Goal: Task Accomplishment & Management: Manage account settings

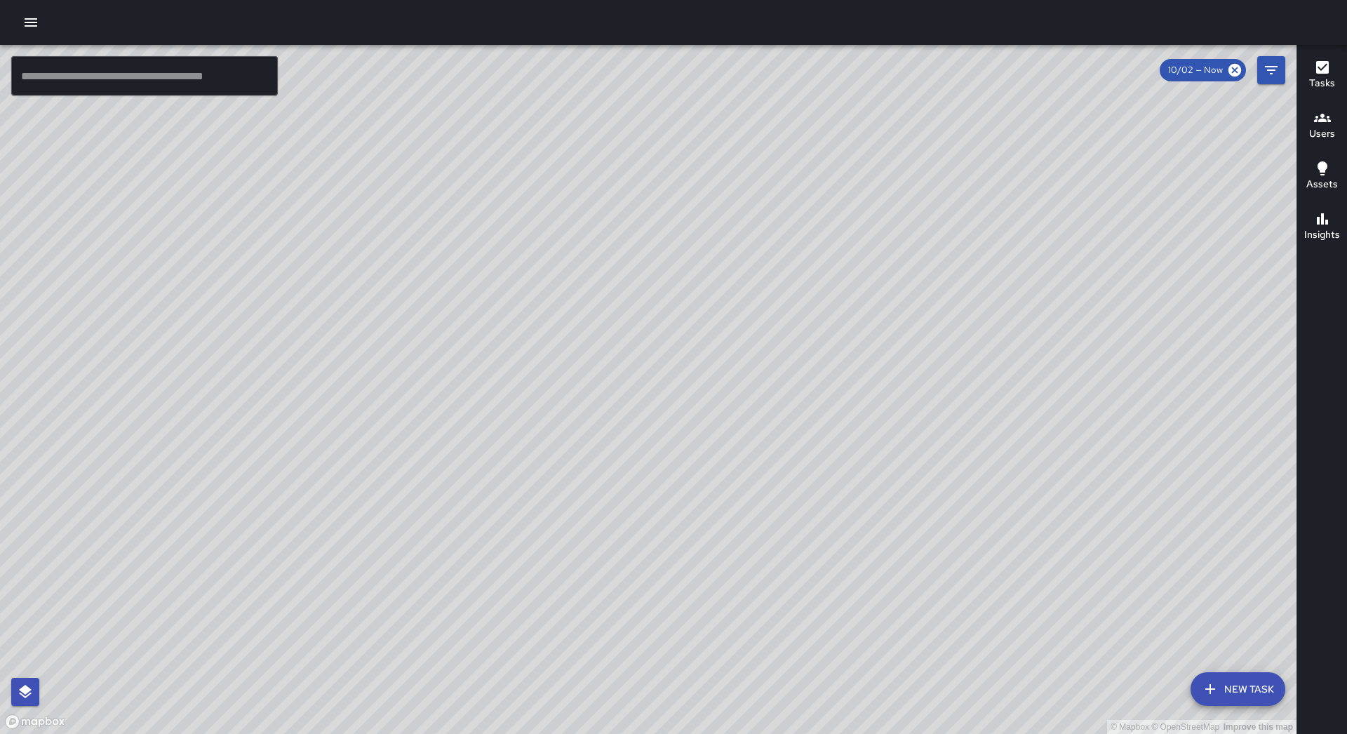
click at [26, 27] on icon "button" at bounding box center [31, 22] width 13 height 8
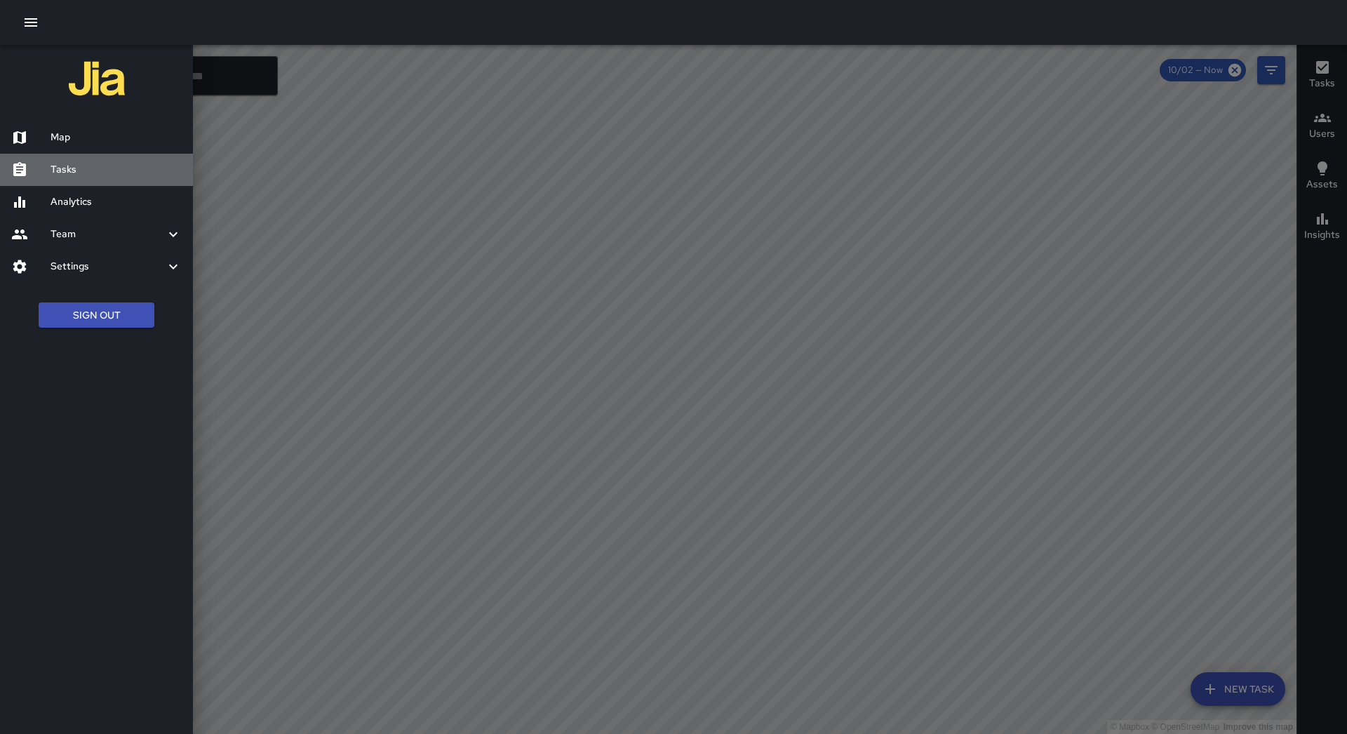
click at [79, 173] on h6 "Tasks" at bounding box center [115, 169] width 131 height 15
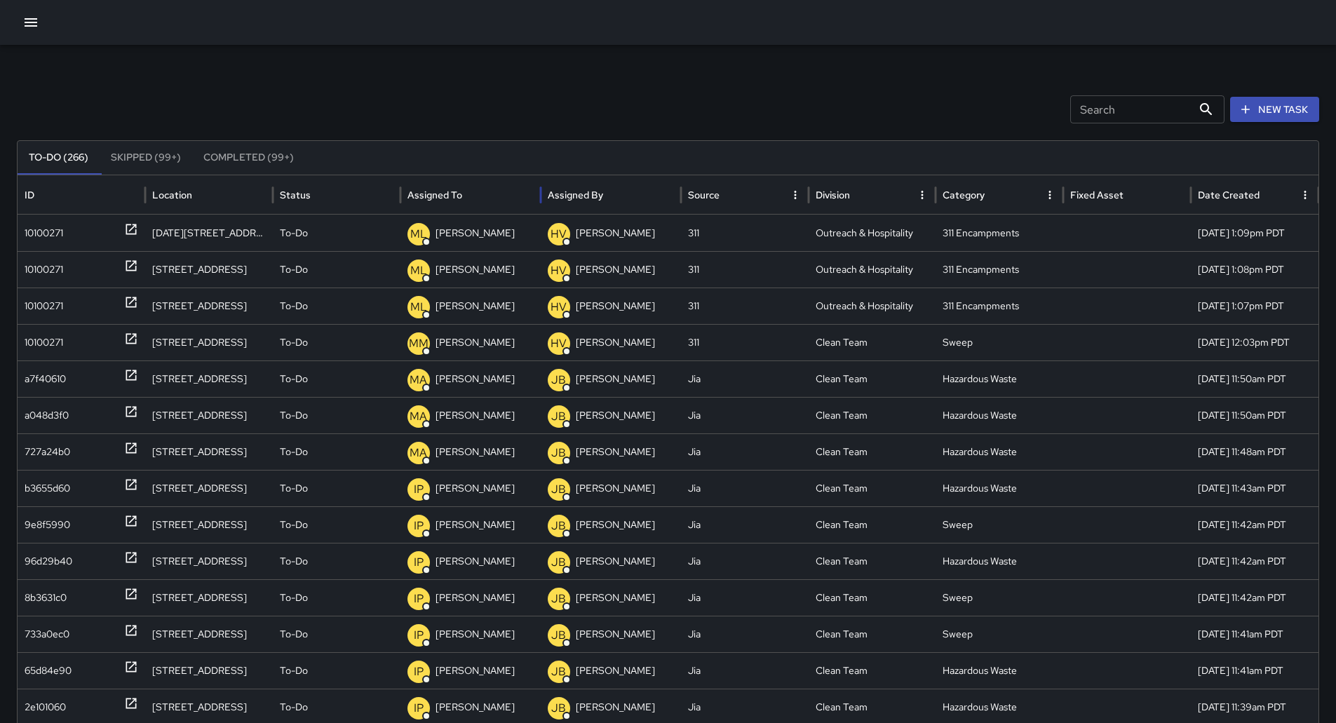
click at [491, 187] on div "Assigned To" at bounding box center [470, 194] width 126 height 39
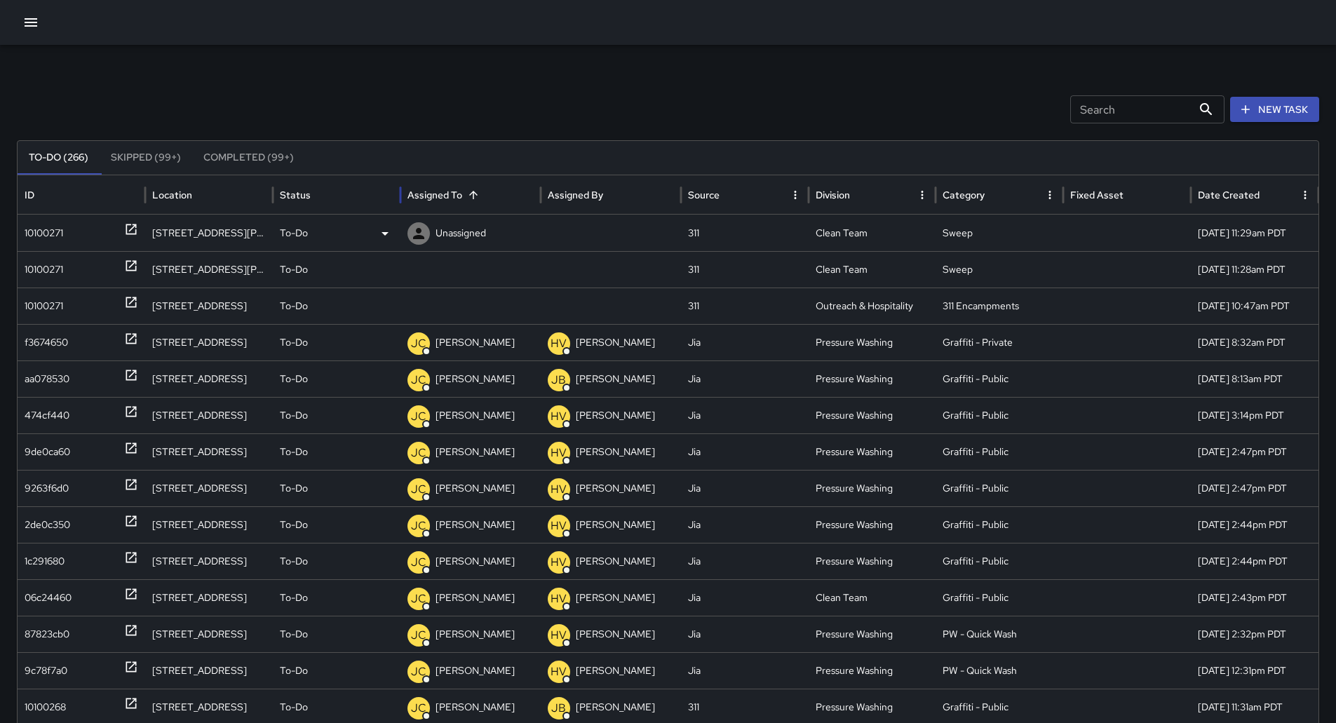
click at [66, 237] on div "10100271" at bounding box center [82, 233] width 114 height 36
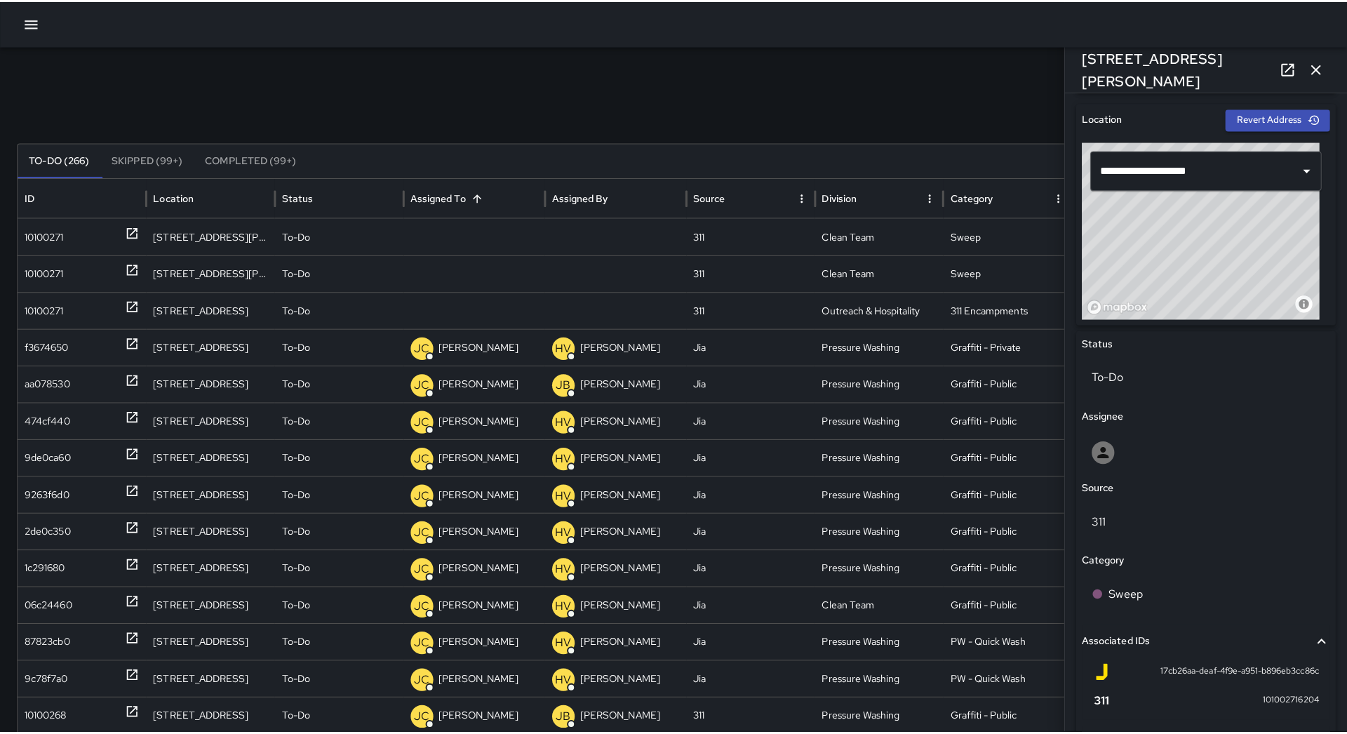
scroll to position [608, 0]
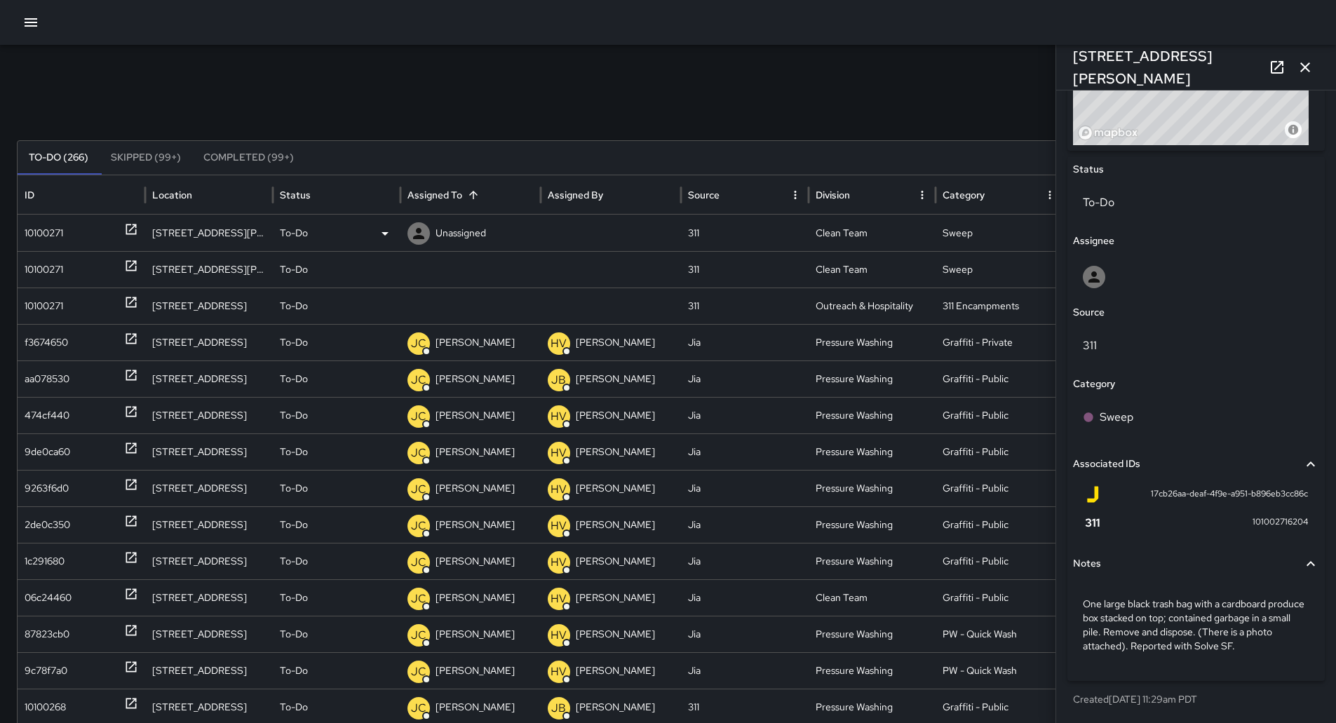
click at [366, 232] on div "To-Do" at bounding box center [337, 233] width 114 height 36
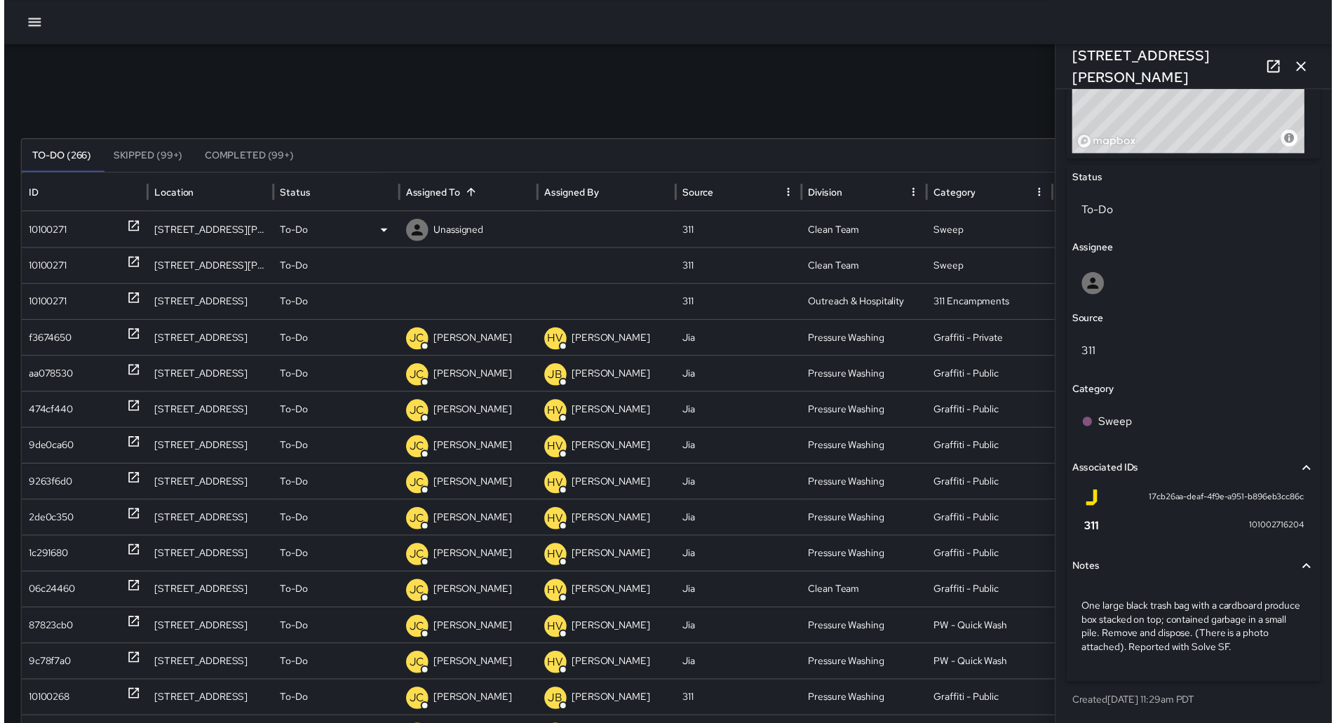
scroll to position [598, 0]
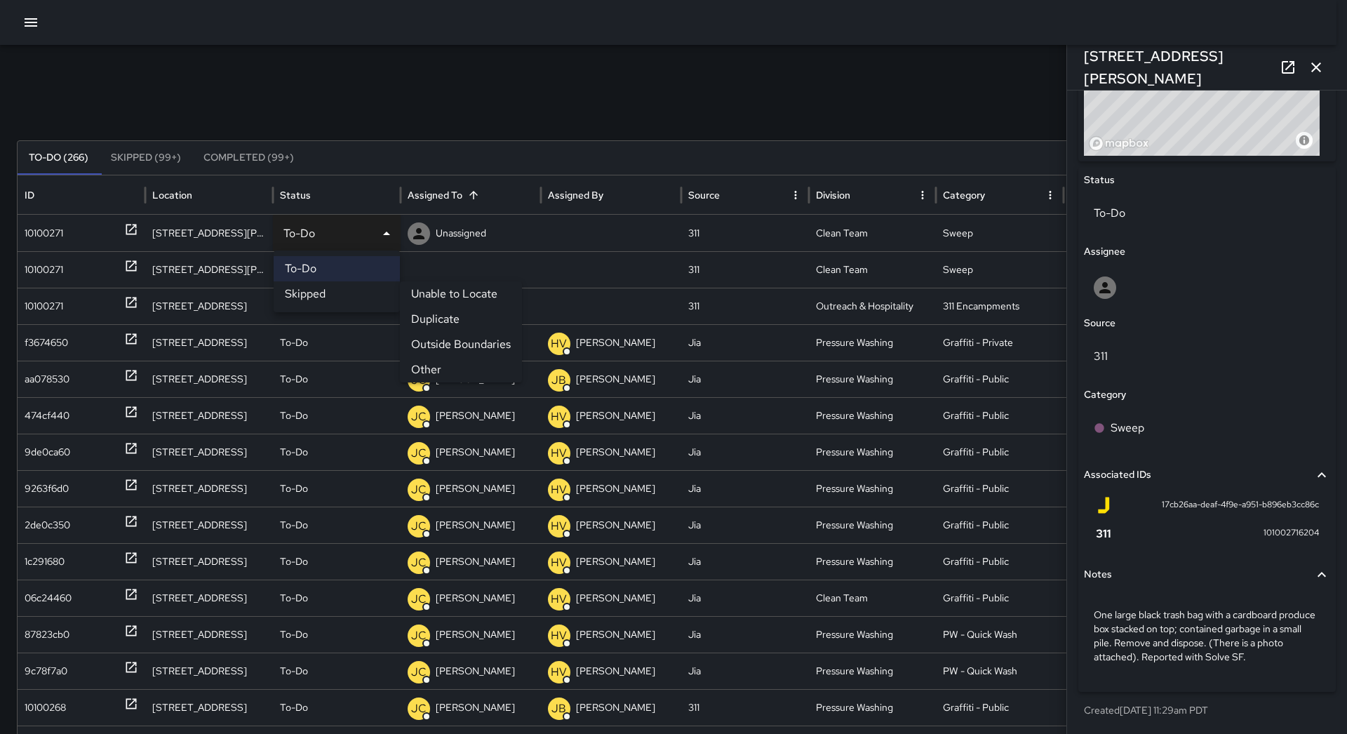
click at [475, 372] on li "Other" at bounding box center [461, 369] width 122 height 25
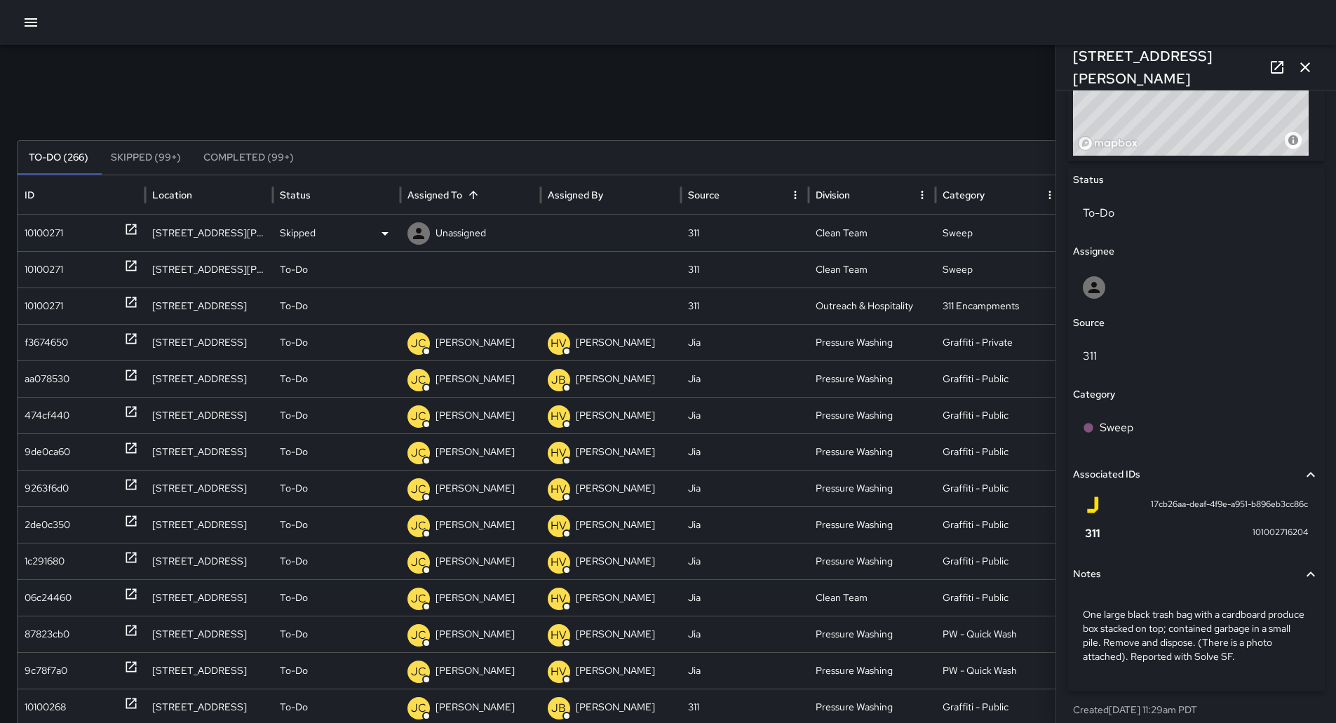
scroll to position [608, 0]
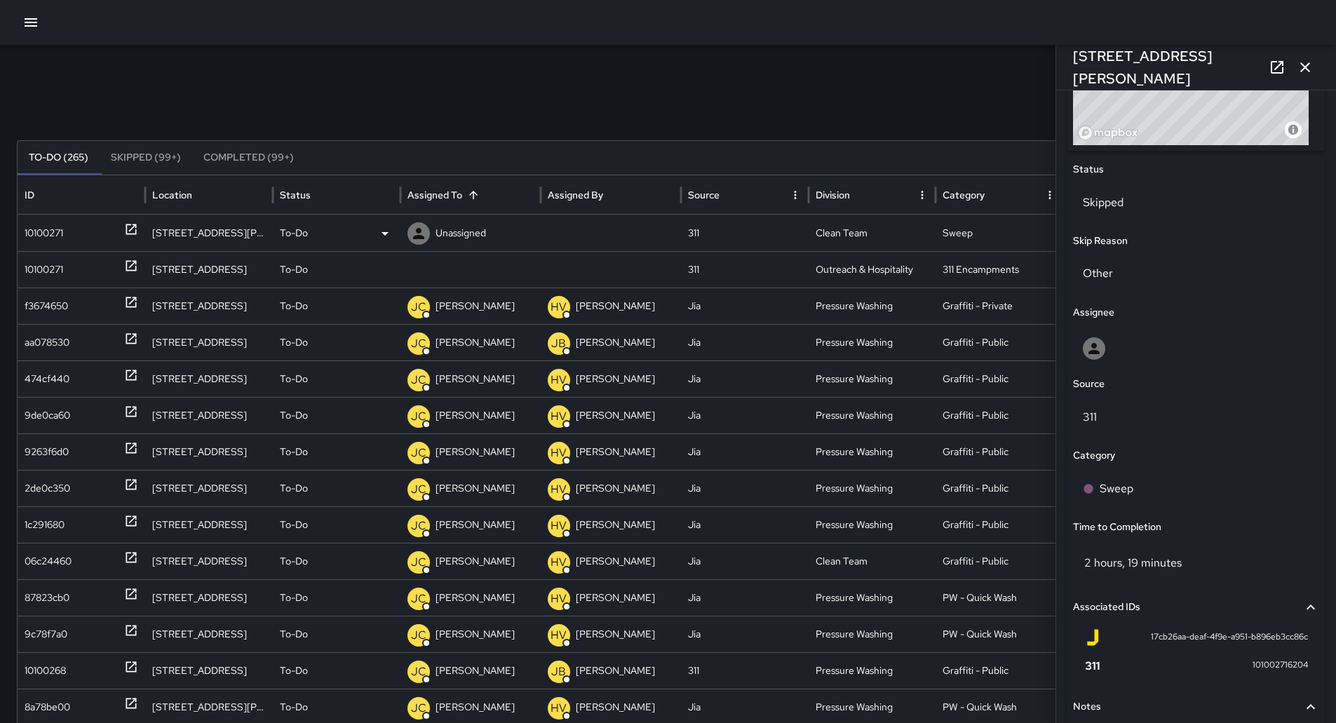
click at [62, 243] on div "10100271" at bounding box center [44, 233] width 39 height 36
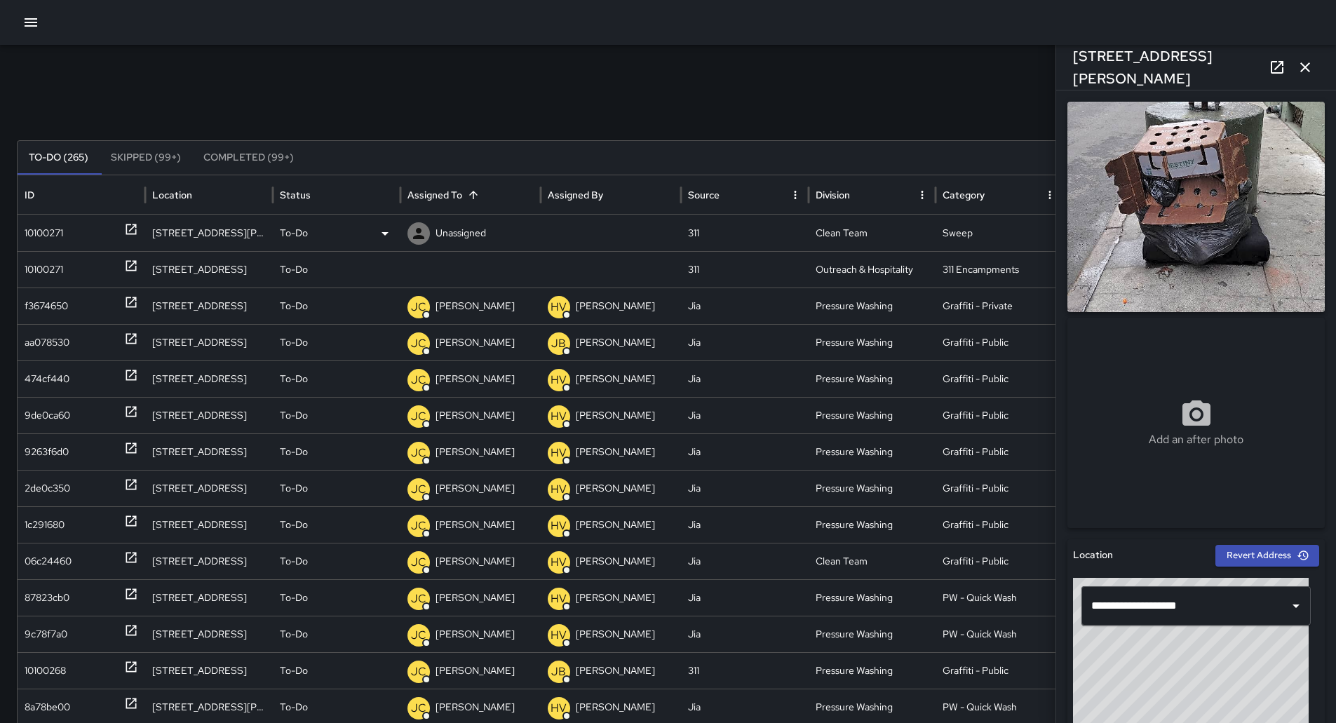
click at [358, 220] on div "To-Do" at bounding box center [337, 233] width 114 height 36
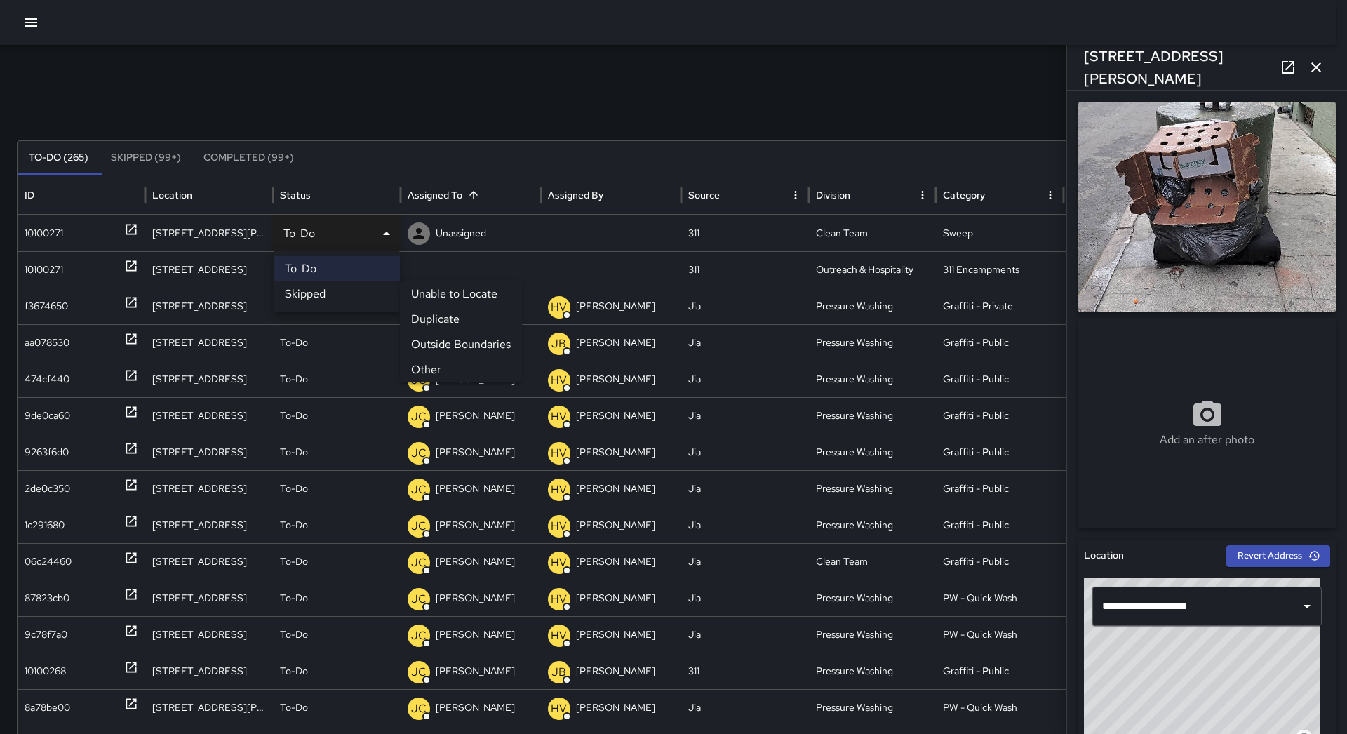
click at [461, 363] on li "Other" at bounding box center [461, 369] width 122 height 25
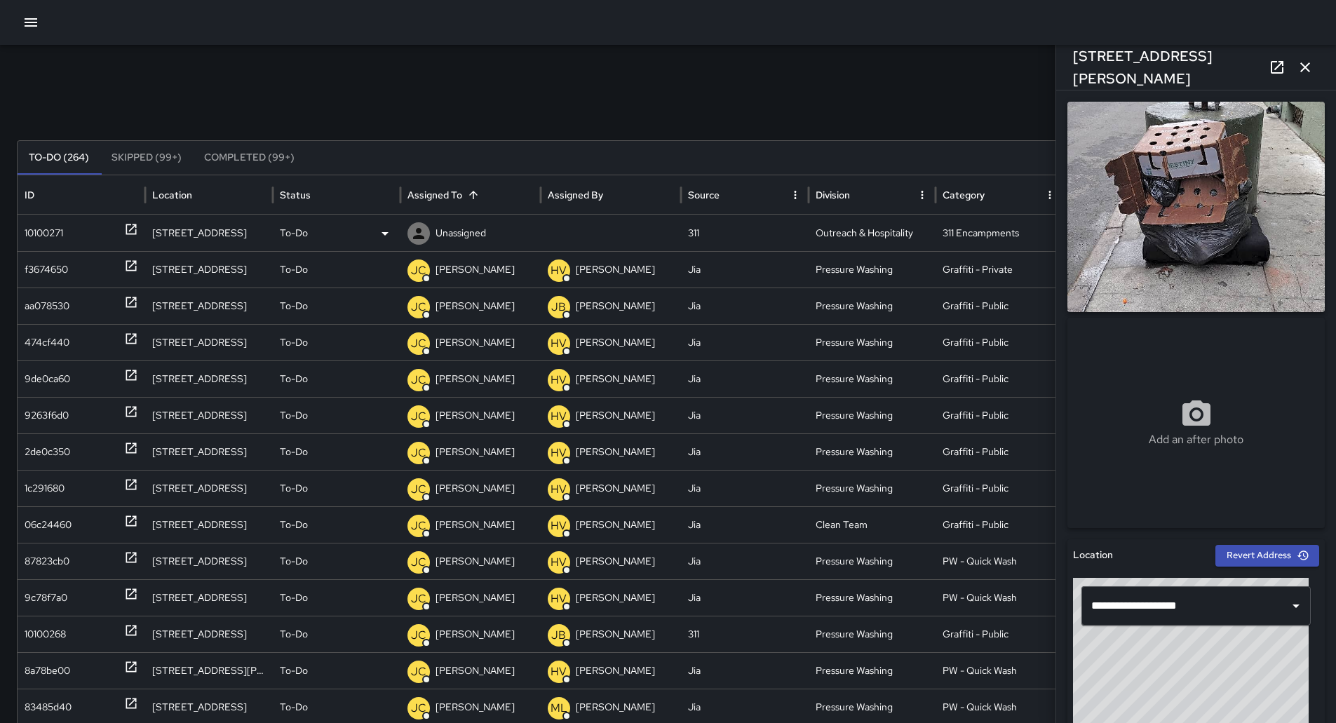
click at [78, 243] on div "10100271" at bounding box center [82, 233] width 114 height 36
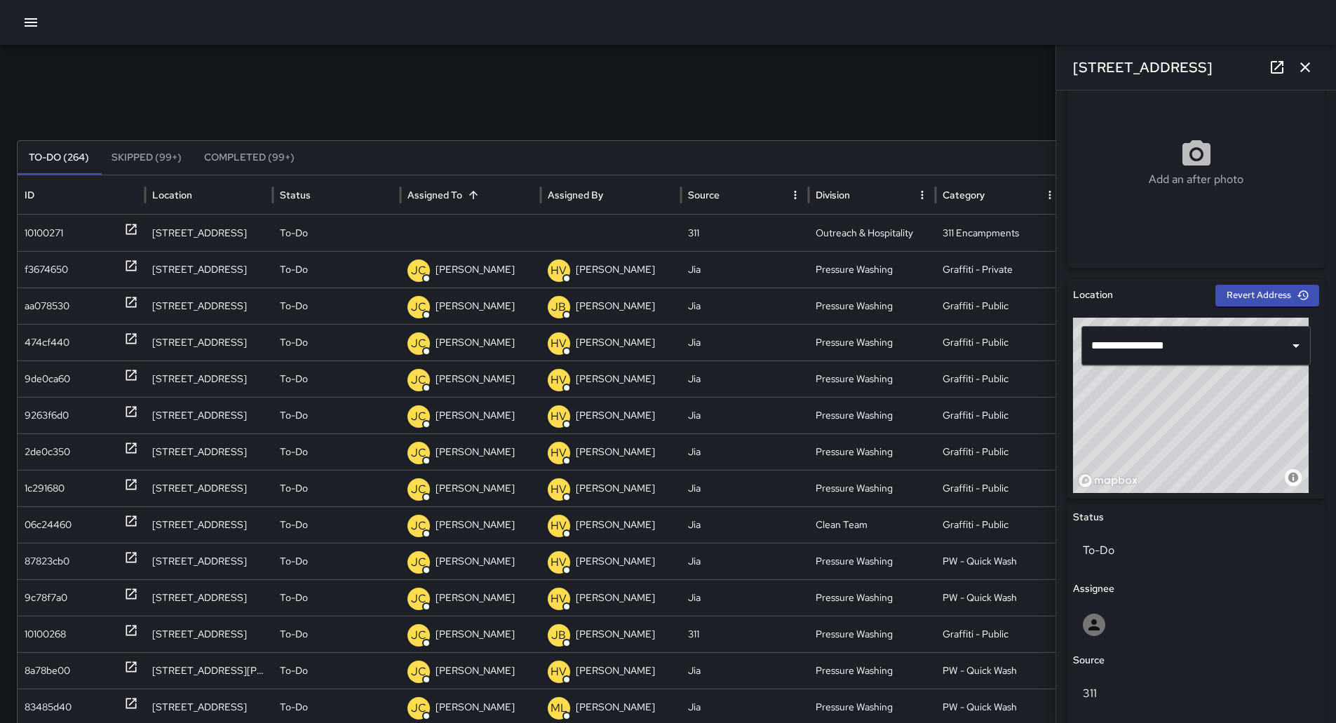
scroll to position [243, 0]
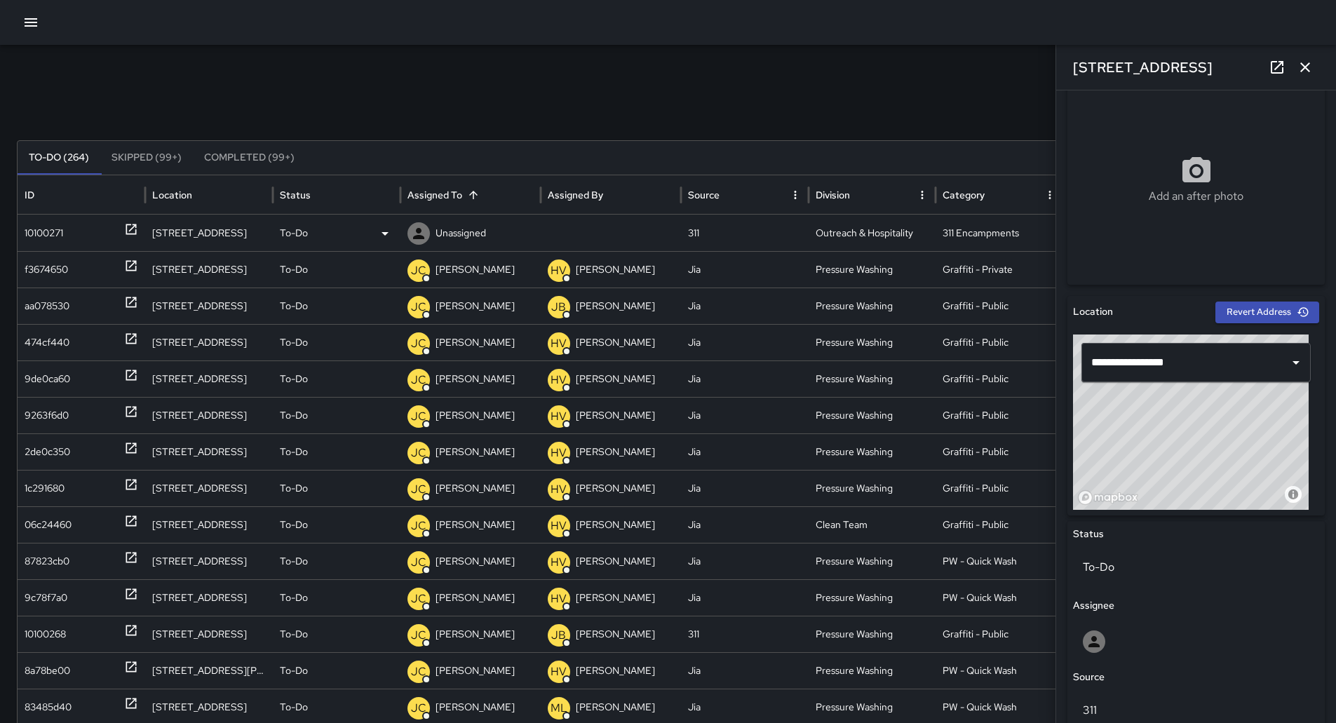
click at [461, 229] on p "Unassigned" at bounding box center [461, 233] width 50 height 36
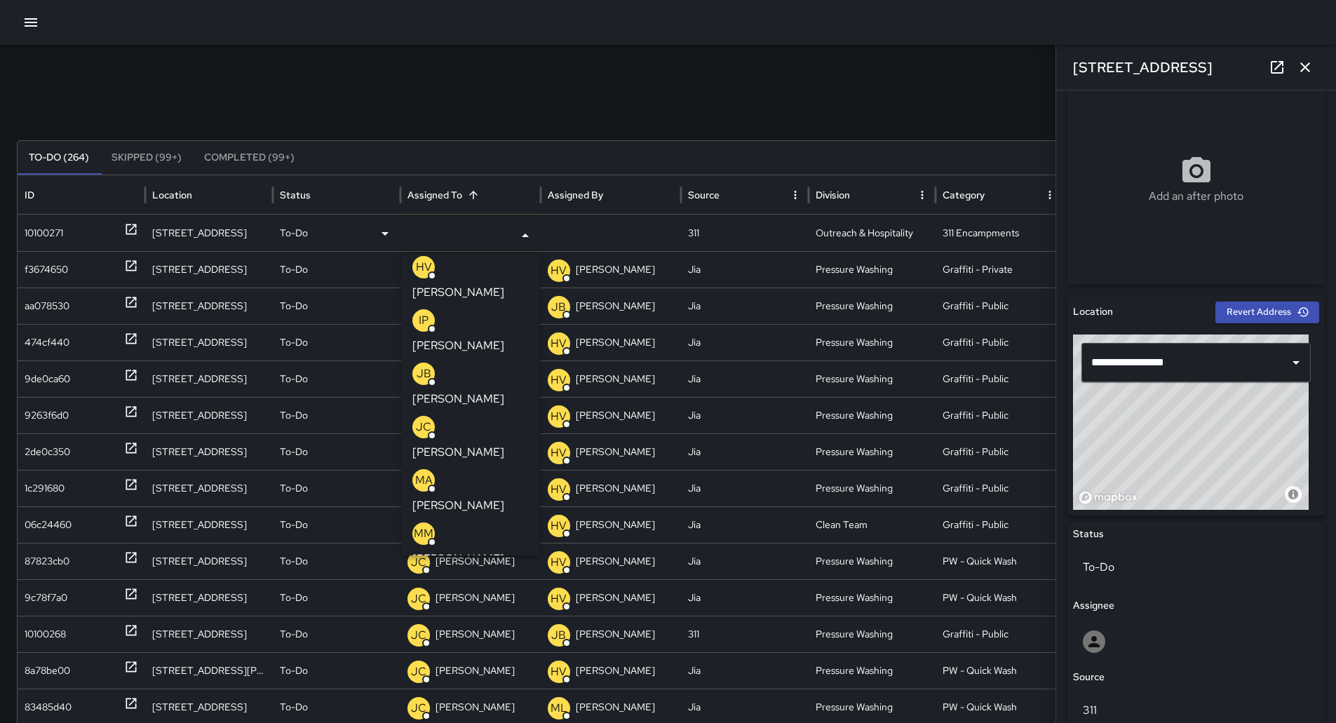
scroll to position [140, 0]
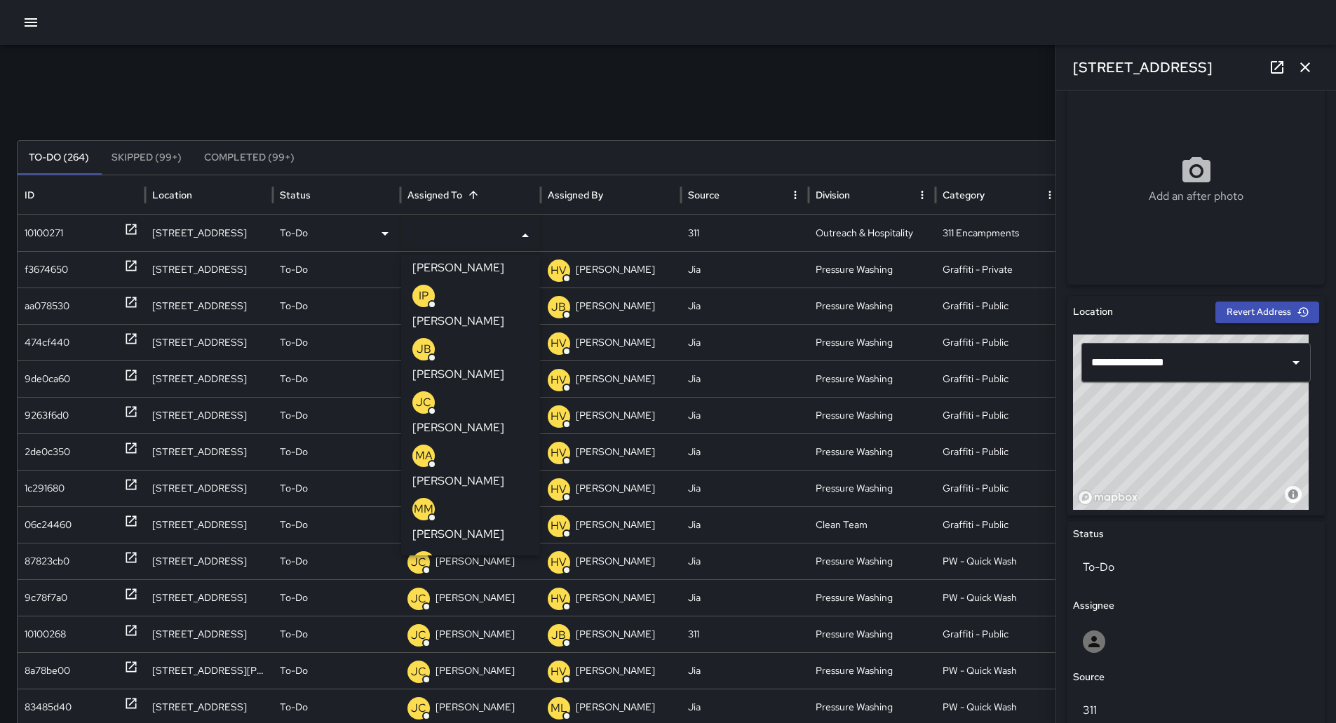
click at [489, 605] on div "ML [PERSON_NAME]" at bounding box center [470, 627] width 116 height 45
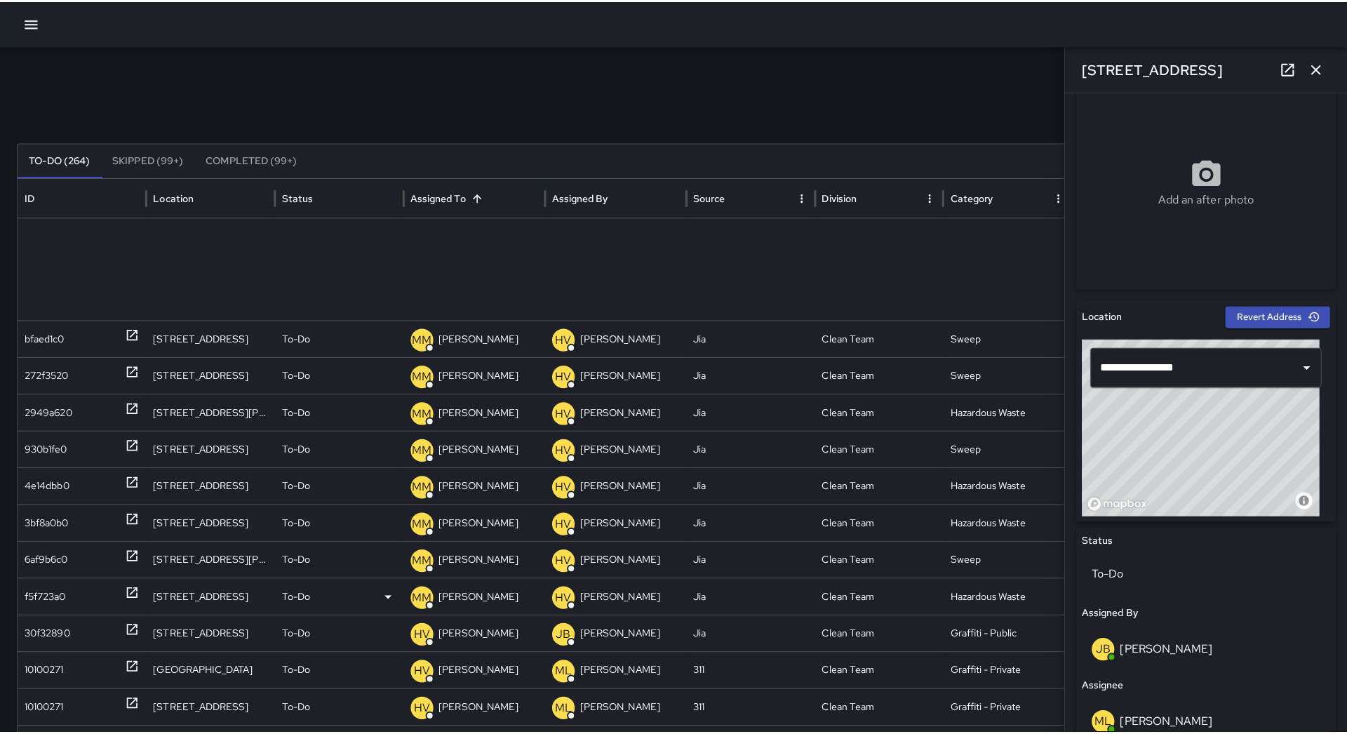
scroll to position [851, 0]
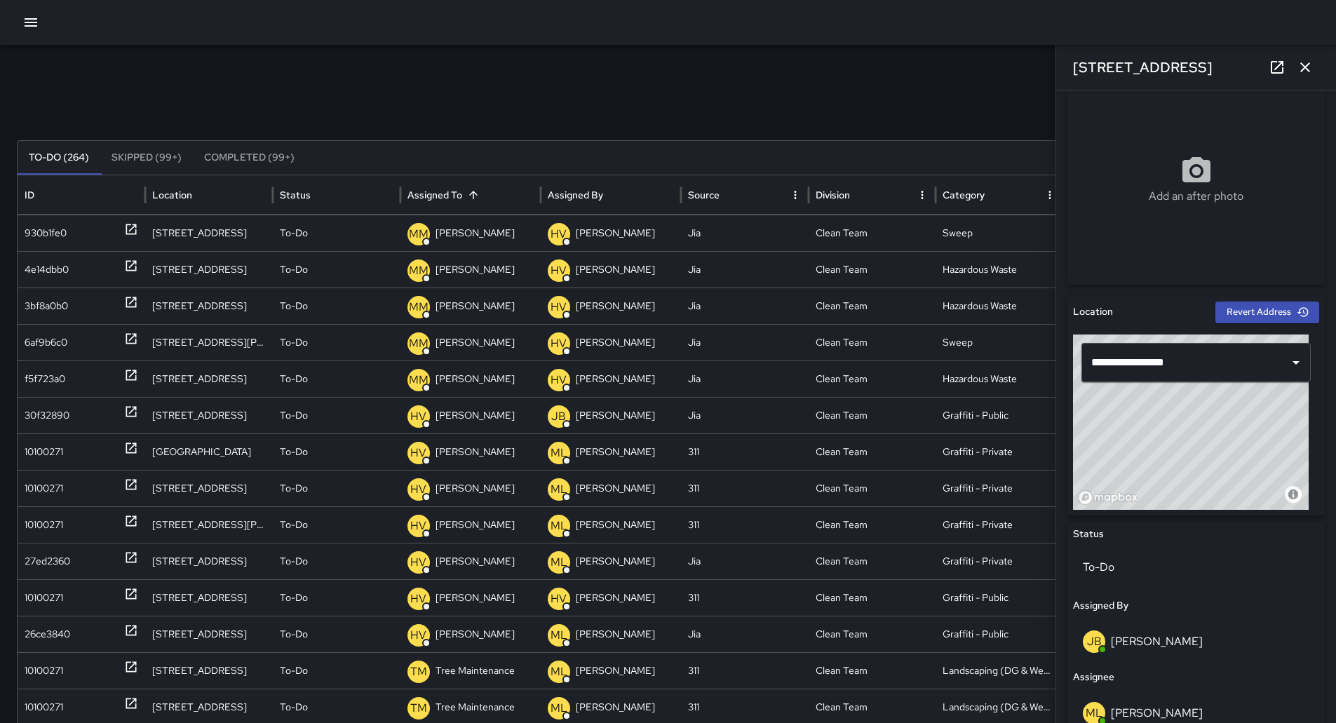
click at [36, 30] on icon "button" at bounding box center [30, 22] width 17 height 17
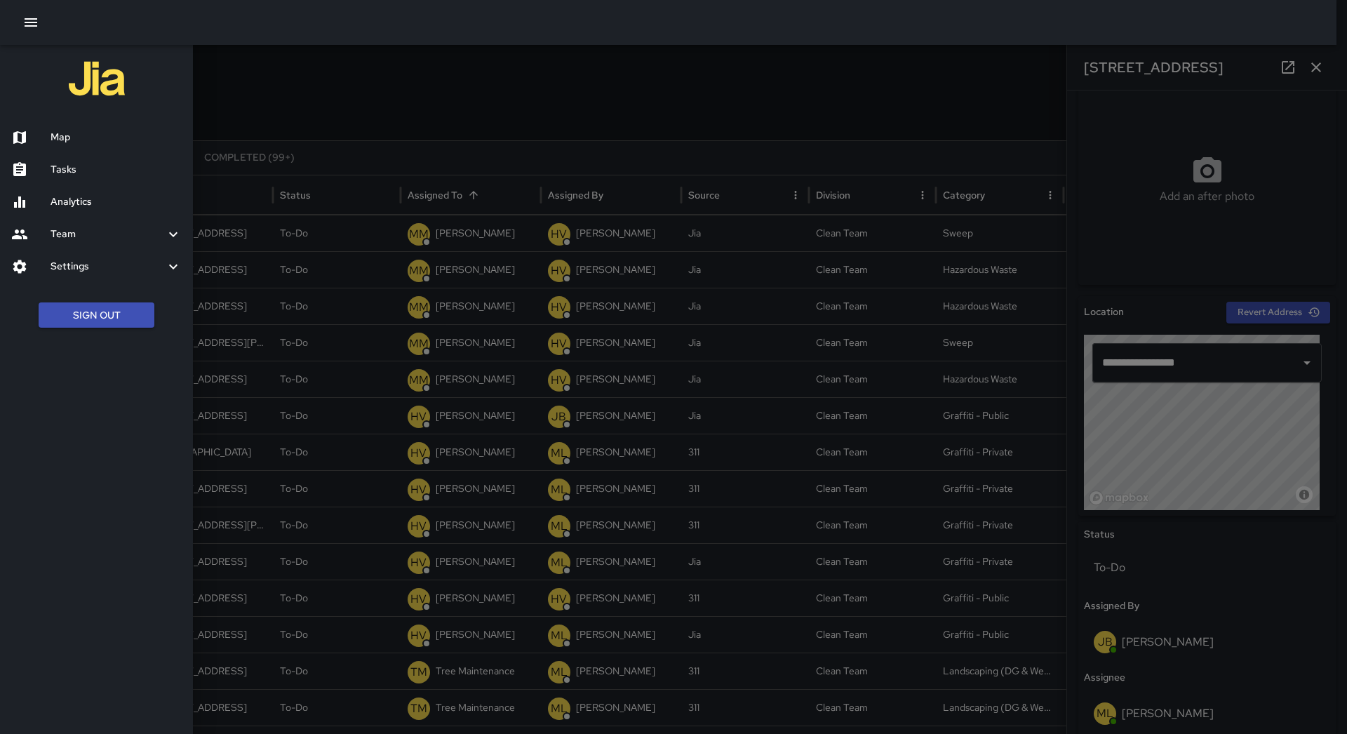
click at [124, 122] on div "Map" at bounding box center [96, 137] width 193 height 32
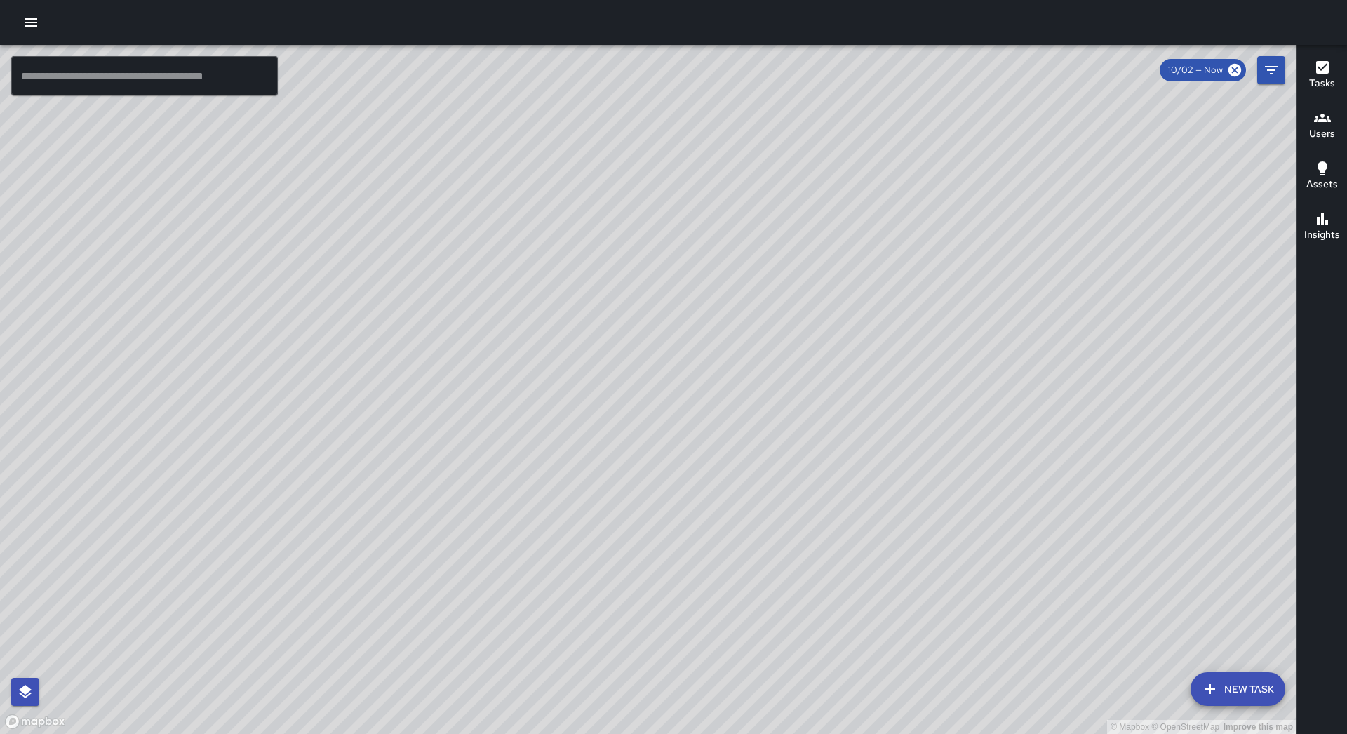
click at [588, 638] on div "© Mapbox © OpenStreetMap Improve this map" at bounding box center [648, 389] width 1296 height 689
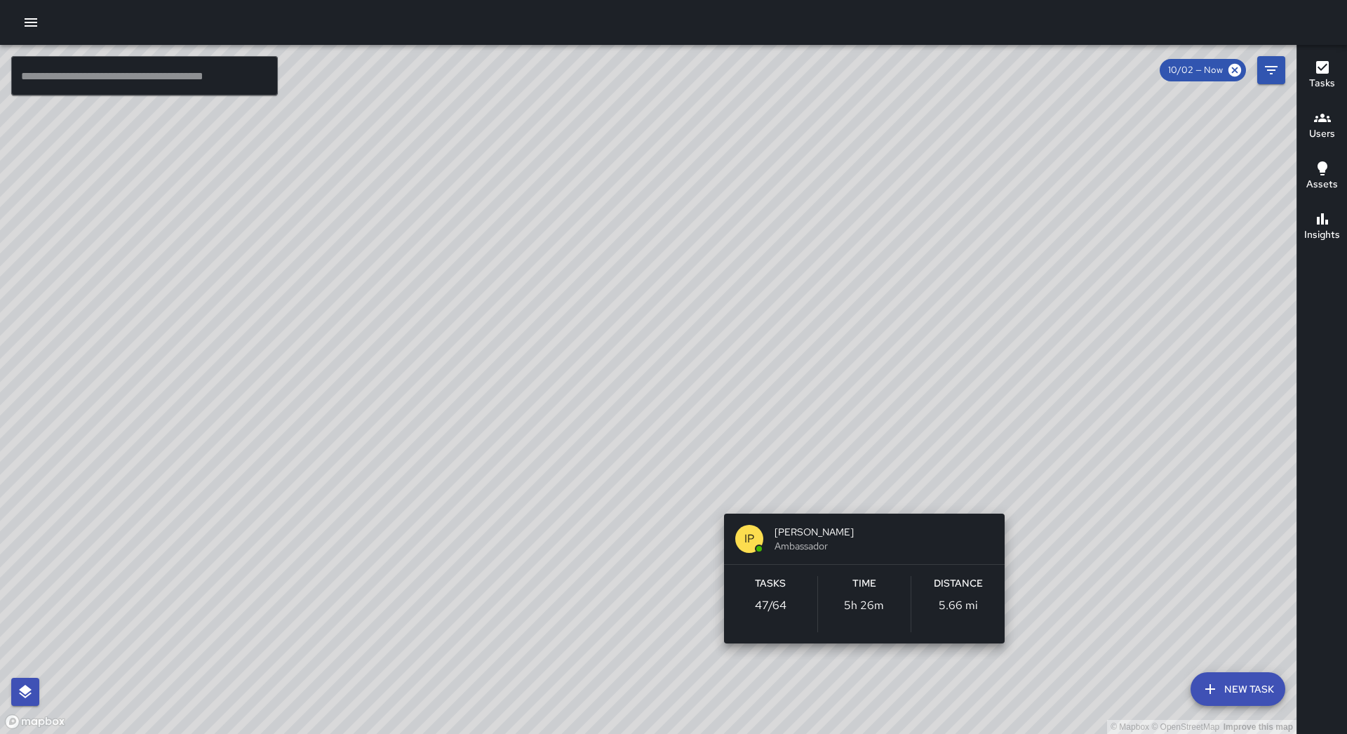
click at [861, 493] on div "© Mapbox © OpenStreetMap Improve this map IP [PERSON_NAME] Ambassador Tasks 47 …" at bounding box center [648, 389] width 1296 height 689
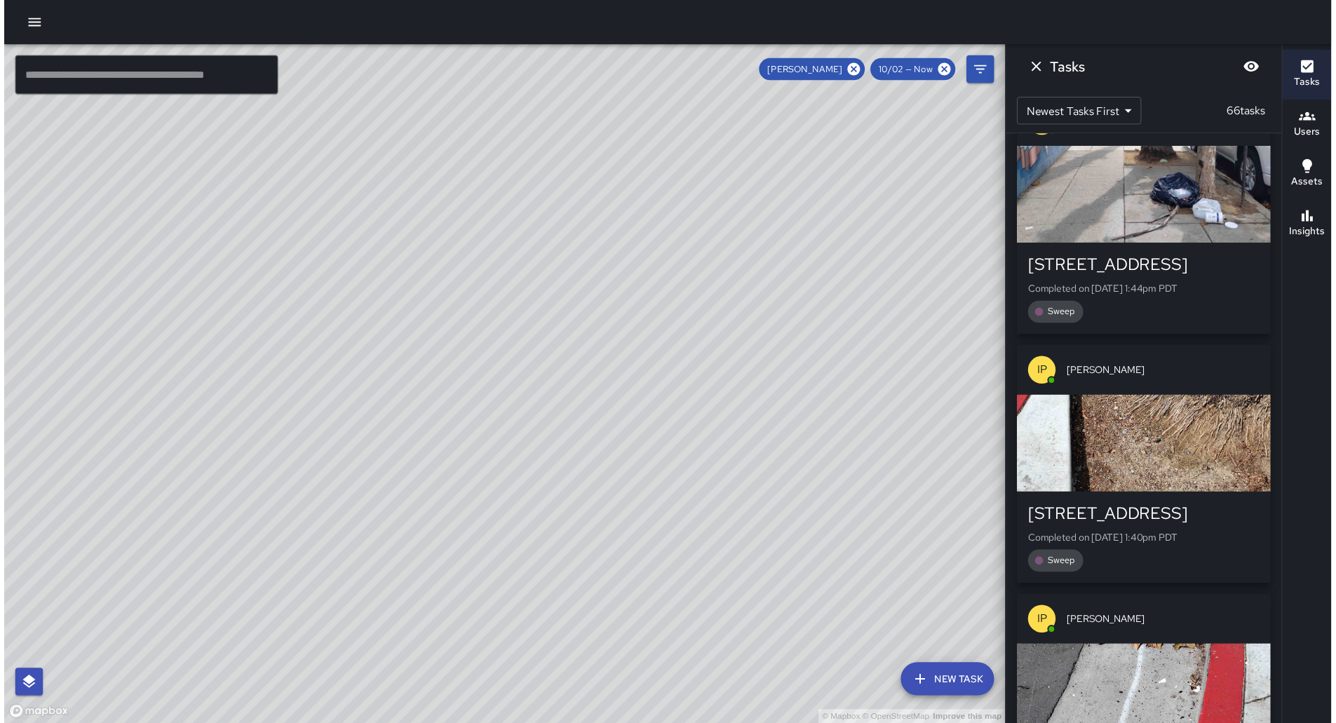
scroll to position [675, 0]
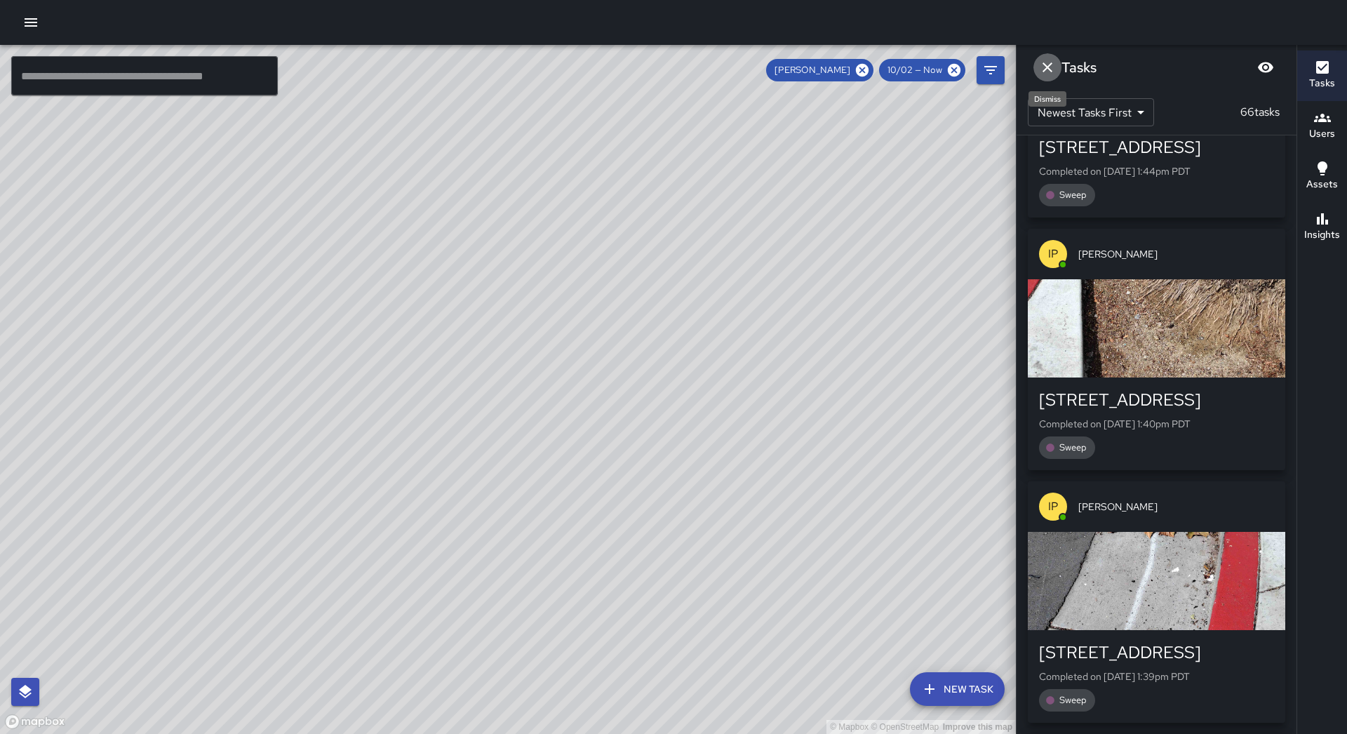
click at [1051, 66] on icon "Dismiss" at bounding box center [1047, 67] width 17 height 17
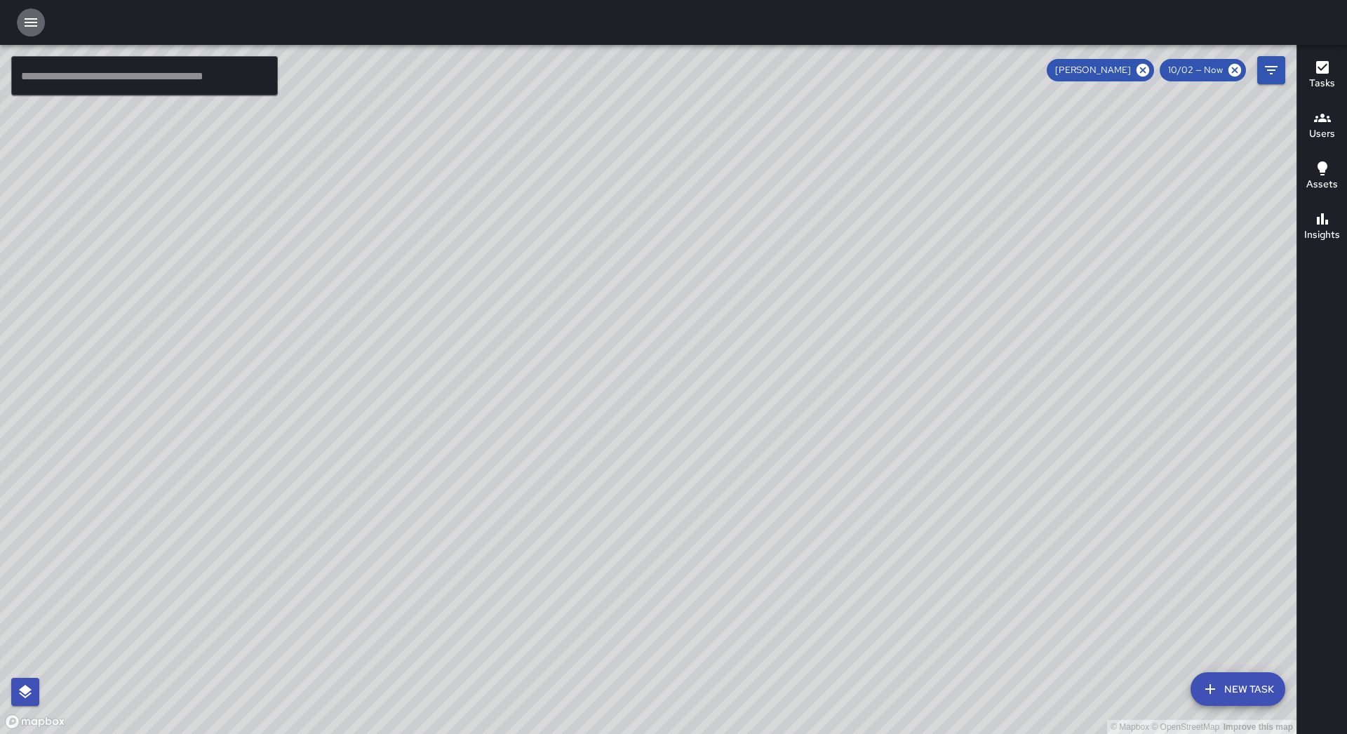
click at [25, 17] on icon "button" at bounding box center [30, 22] width 17 height 17
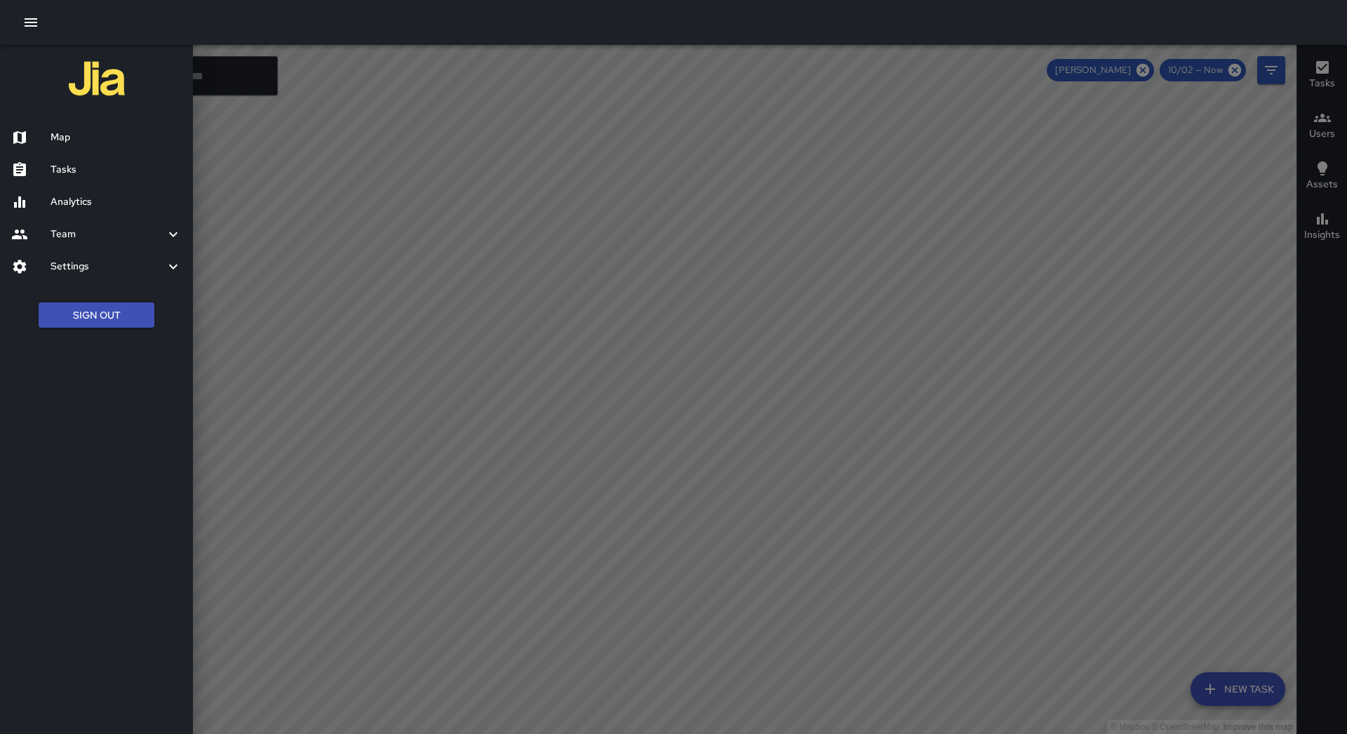
click at [797, 213] on div at bounding box center [673, 367] width 1347 height 734
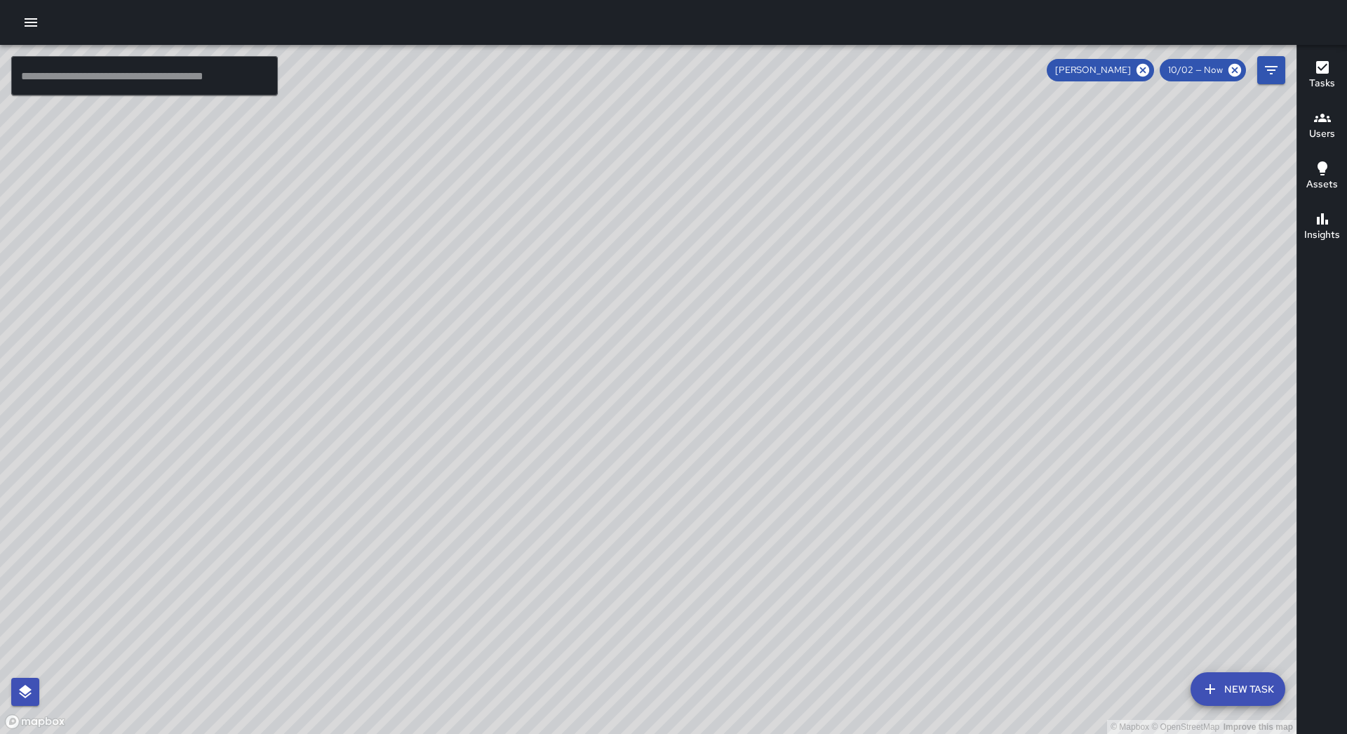
drag, startPoint x: 846, startPoint y: 144, endPoint x: 792, endPoint y: 295, distance: 160.4
click at [792, 295] on div "© Mapbox © OpenStreetMap Improve this map" at bounding box center [648, 389] width 1296 height 689
drag, startPoint x: 1152, startPoint y: 76, endPoint x: 945, endPoint y: 71, distance: 207.7
click at [1150, 76] on icon at bounding box center [1142, 69] width 15 height 15
click at [25, 20] on icon "button" at bounding box center [30, 22] width 17 height 17
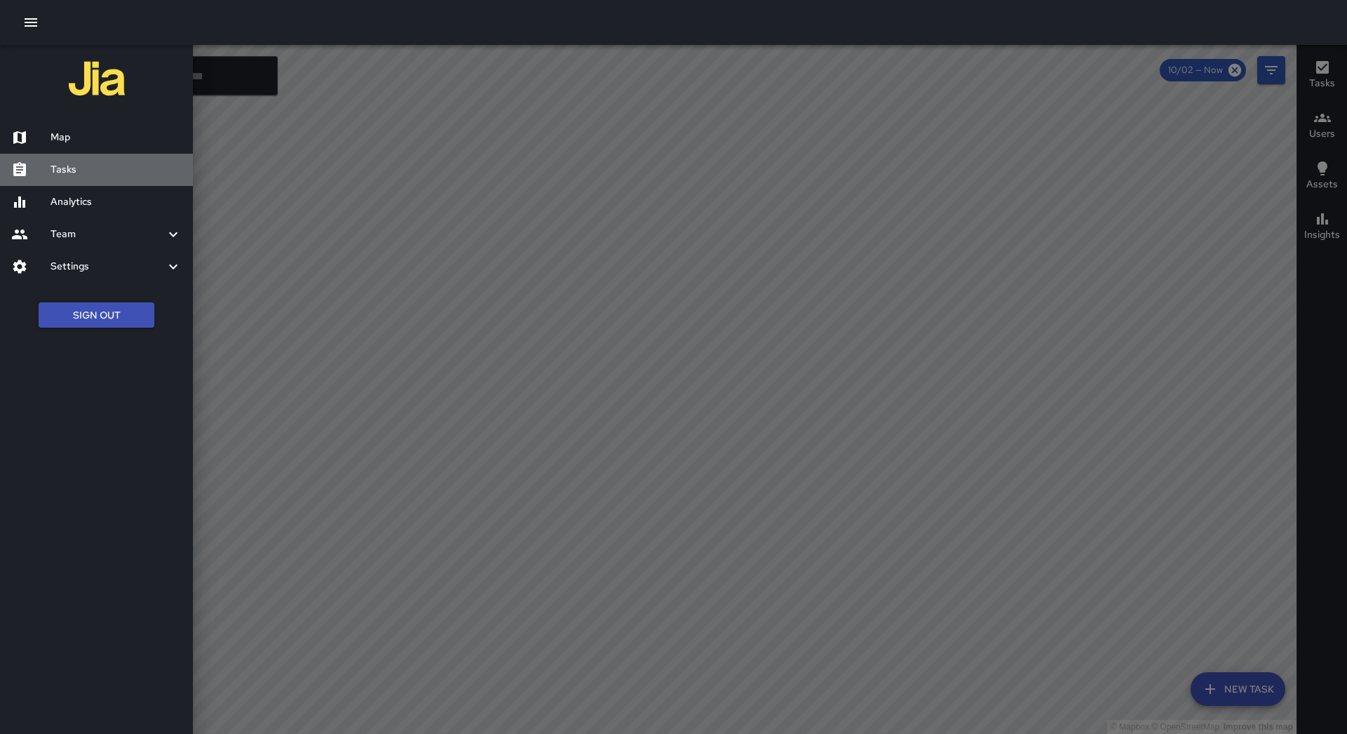
click at [74, 182] on div "Tasks" at bounding box center [96, 170] width 193 height 32
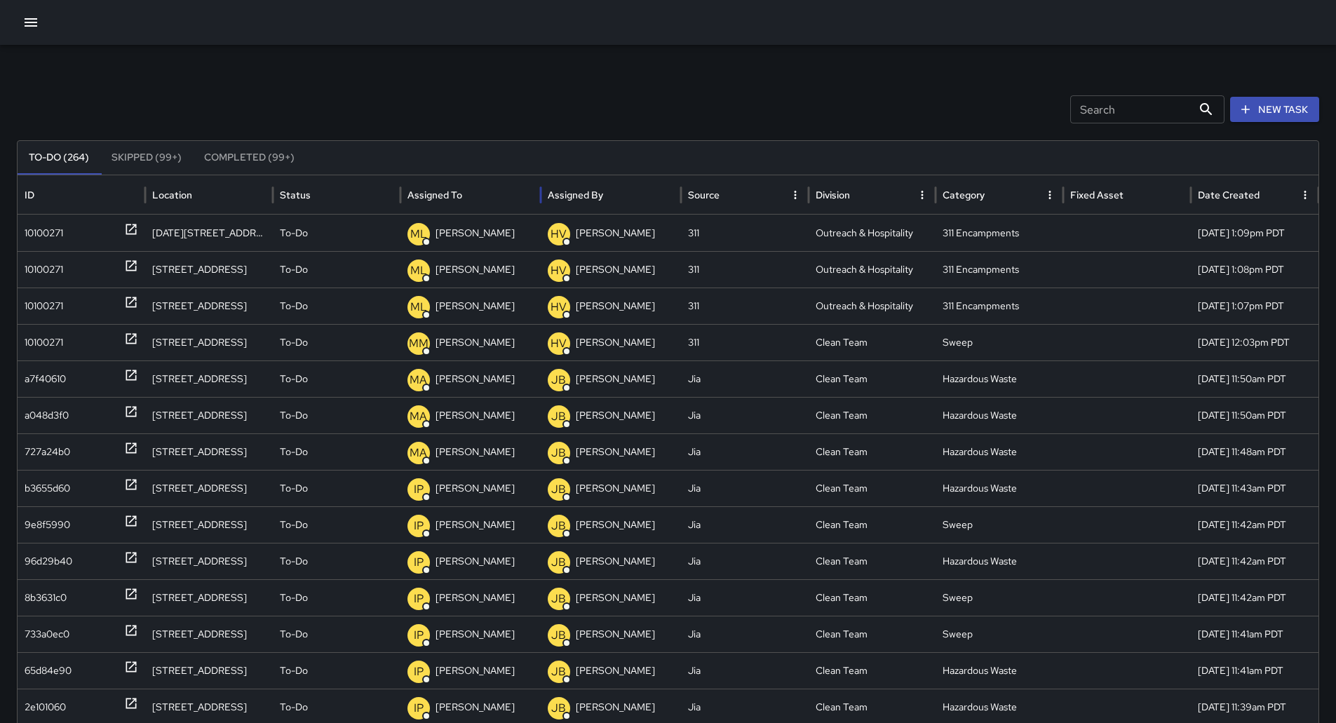
click at [464, 187] on div at bounding box center [464, 195] width 0 height 20
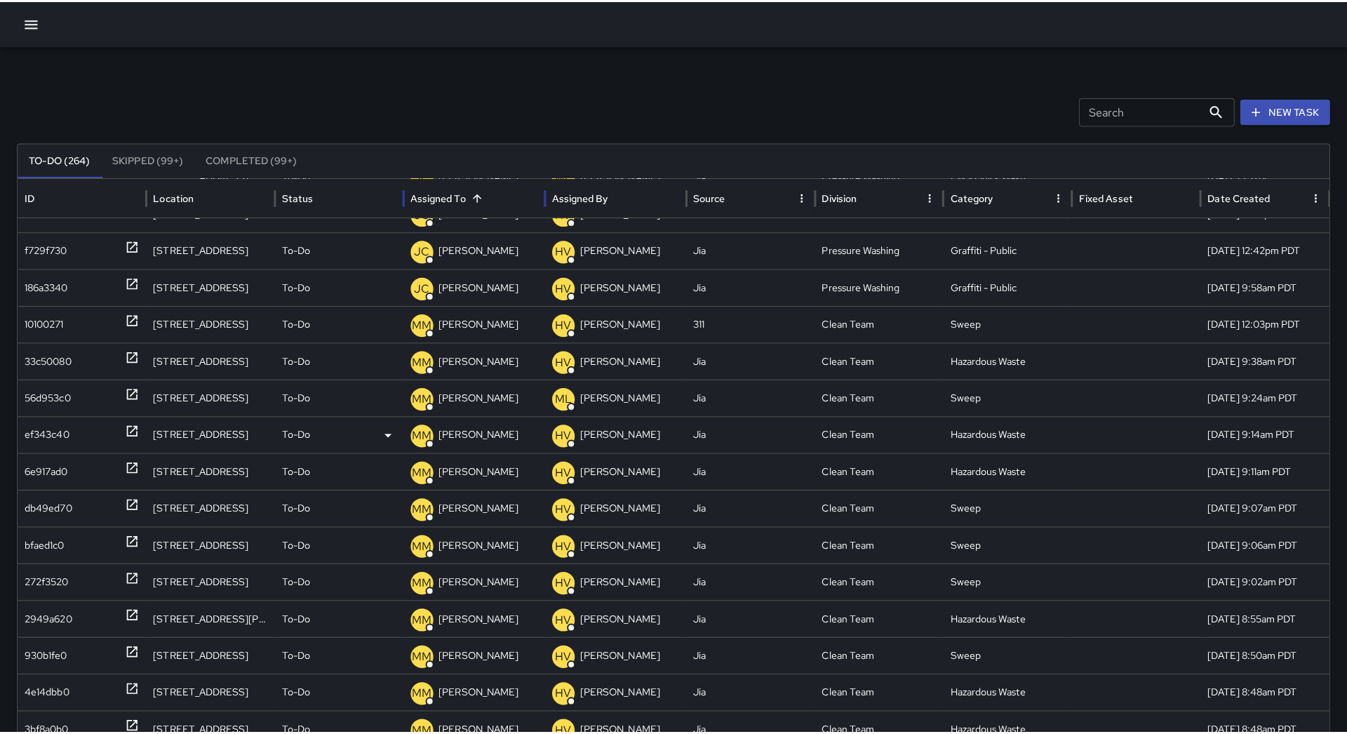
scroll to position [524, 0]
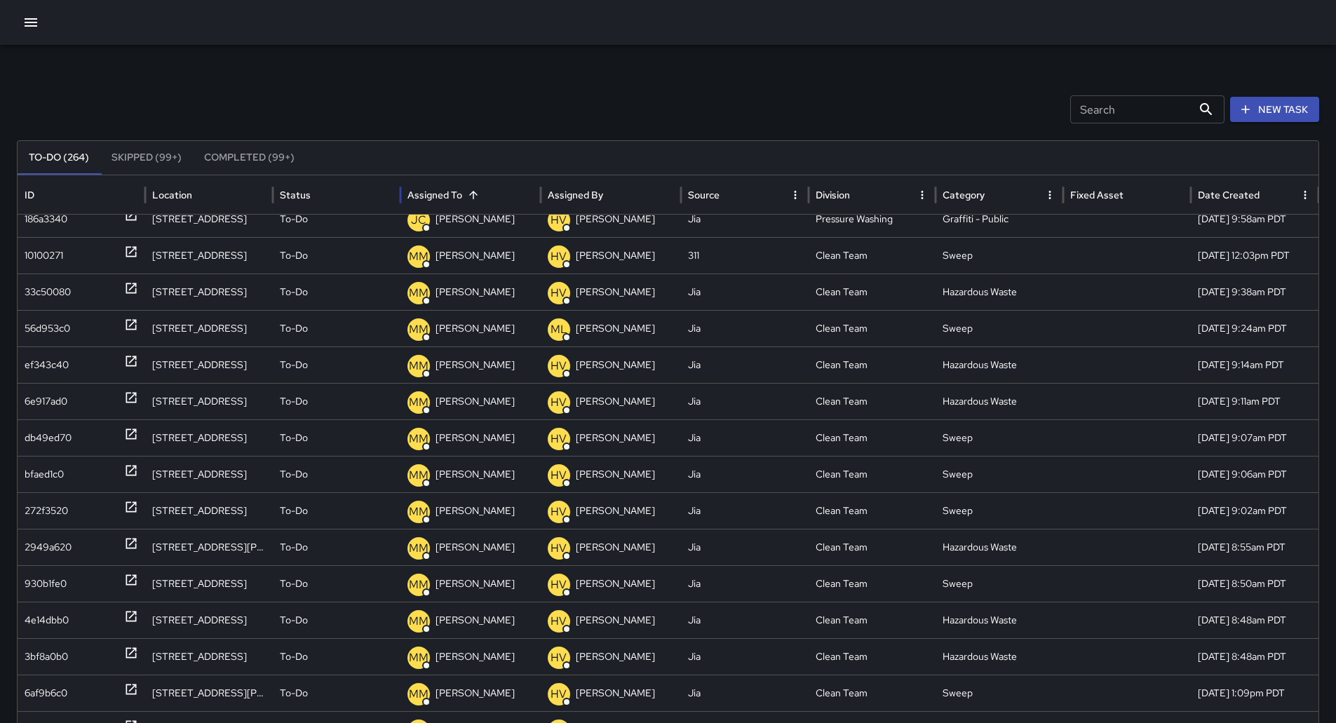
click at [27, 23] on icon "button" at bounding box center [31, 22] width 13 height 8
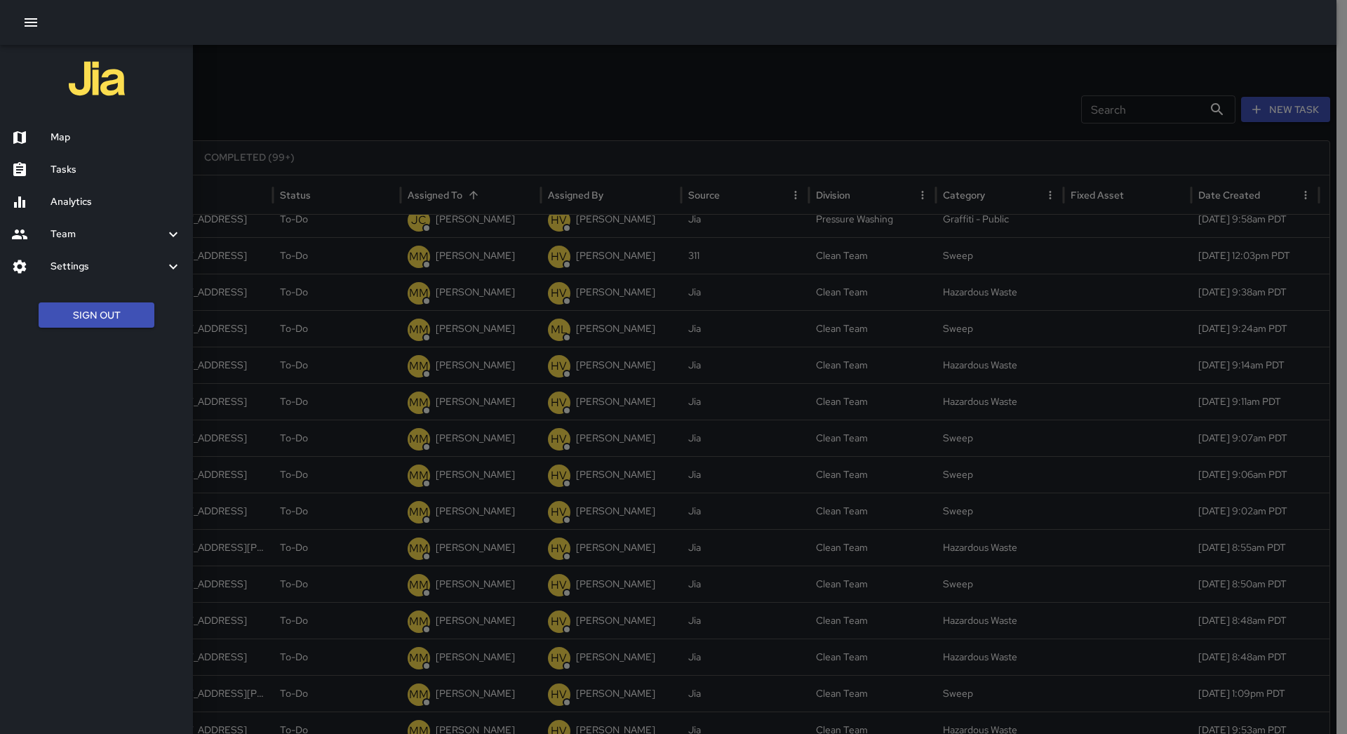
click at [69, 132] on h6 "Map" at bounding box center [115, 137] width 131 height 15
